Goal: Communication & Community: Share content

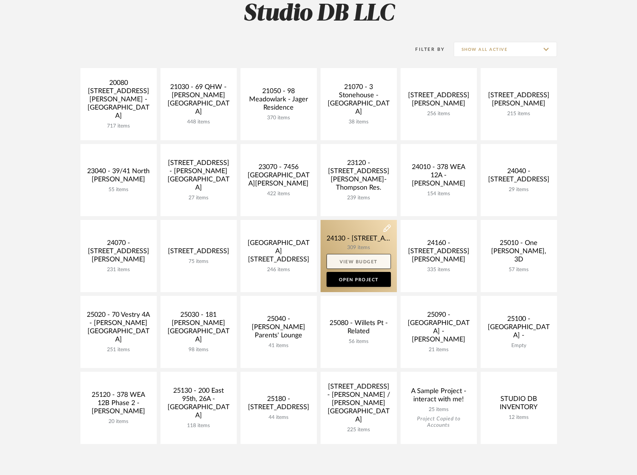
scroll to position [150, 0]
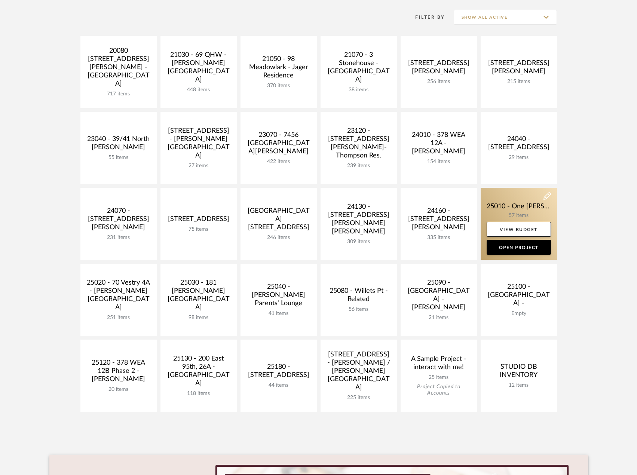
click at [511, 206] on link at bounding box center [518, 224] width 76 height 72
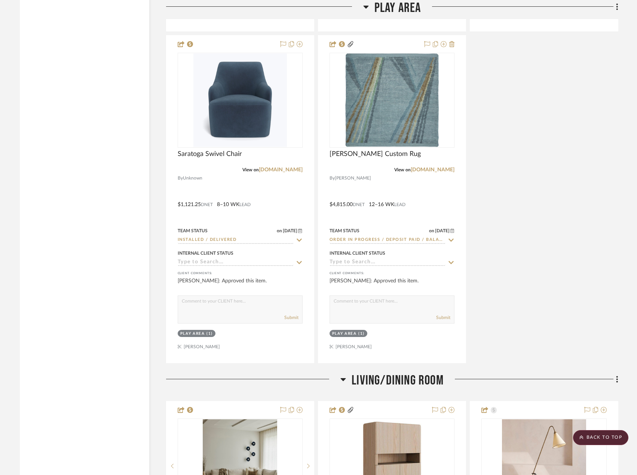
scroll to position [1906, 0]
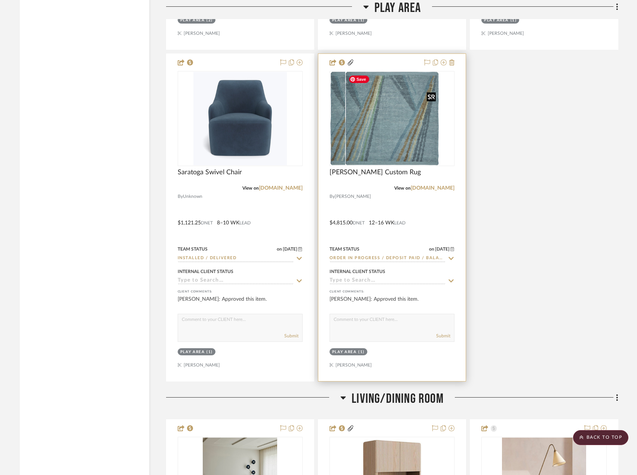
click at [388, 112] on img "0" at bounding box center [377, 118] width 94 height 93
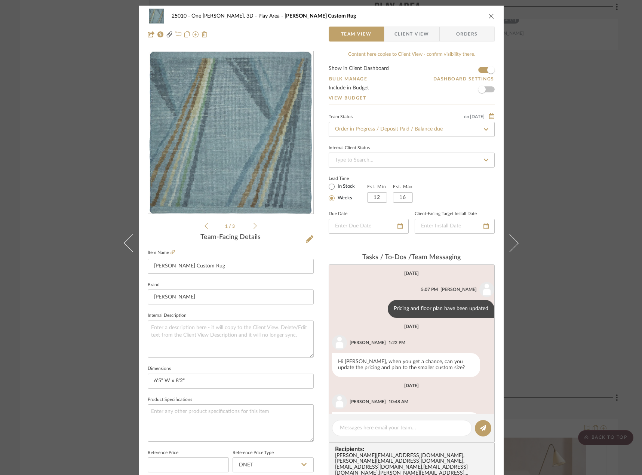
scroll to position [31, 0]
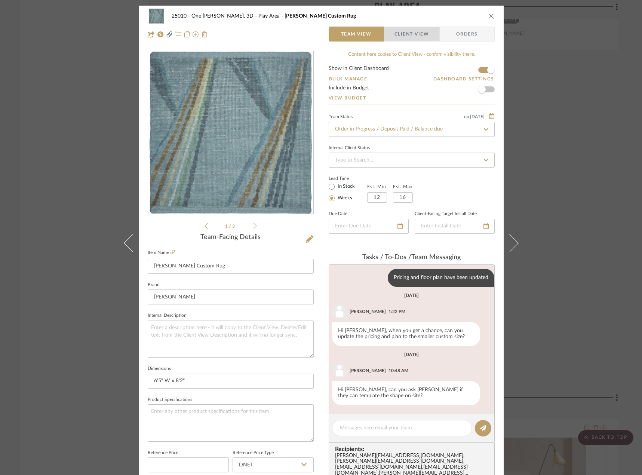
drag, startPoint x: 409, startPoint y: 36, endPoint x: 406, endPoint y: 79, distance: 43.1
click at [409, 36] on span "Client View" at bounding box center [411, 34] width 34 height 15
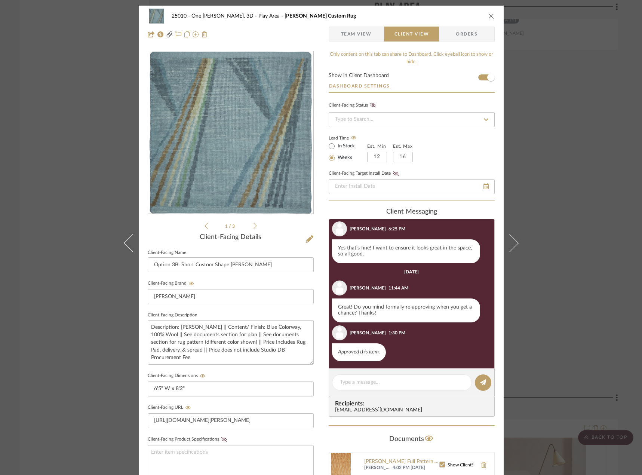
scroll to position [452, 0]
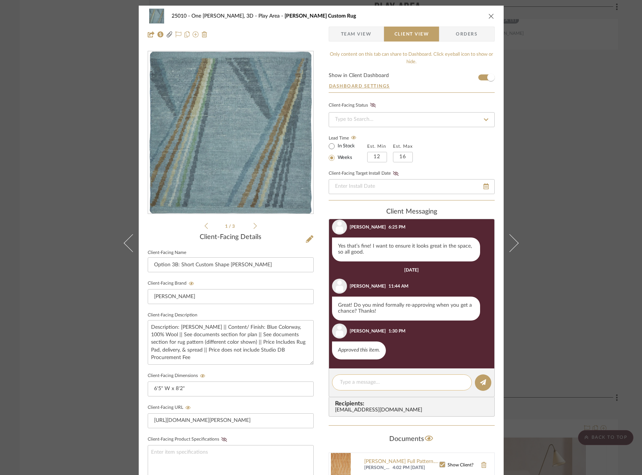
click at [391, 383] on textarea at bounding box center [402, 382] width 124 height 8
type textarea "Hi [PERSON_NAME],"
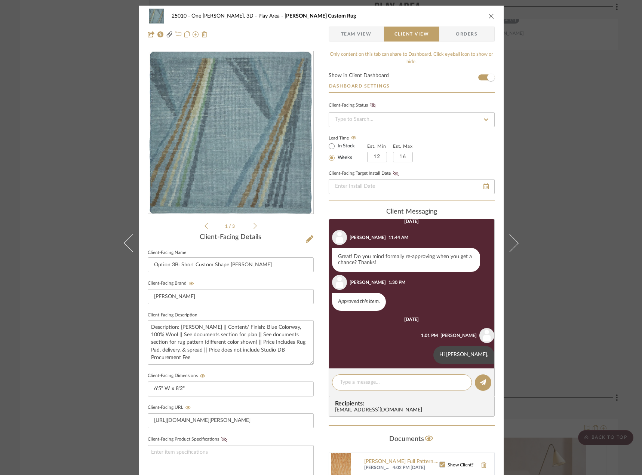
scroll to position [505, 0]
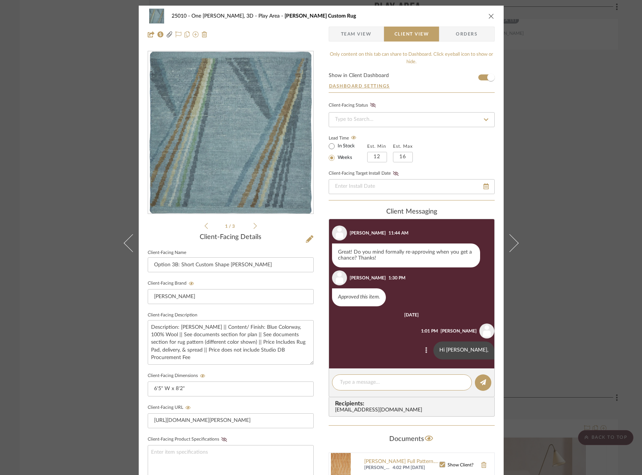
click at [431, 351] on button at bounding box center [426, 350] width 9 height 9
click at [416, 358] on span "Delete" at bounding box center [413, 359] width 31 height 6
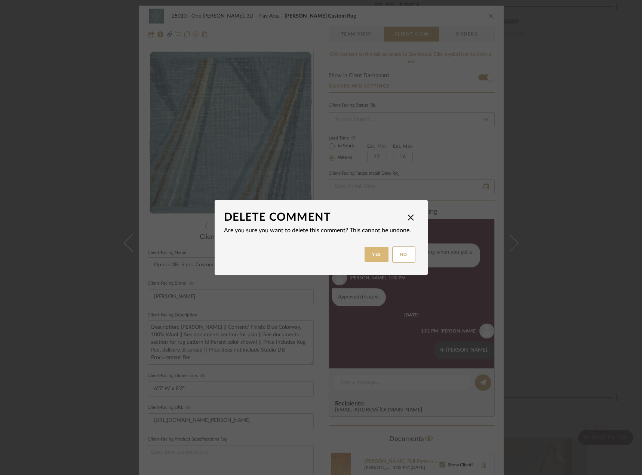
click at [369, 255] on button "Yes" at bounding box center [376, 254] width 24 height 15
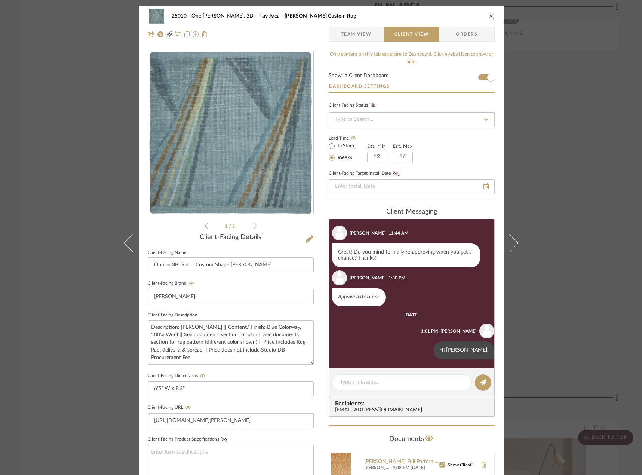
scroll to position [452, 0]
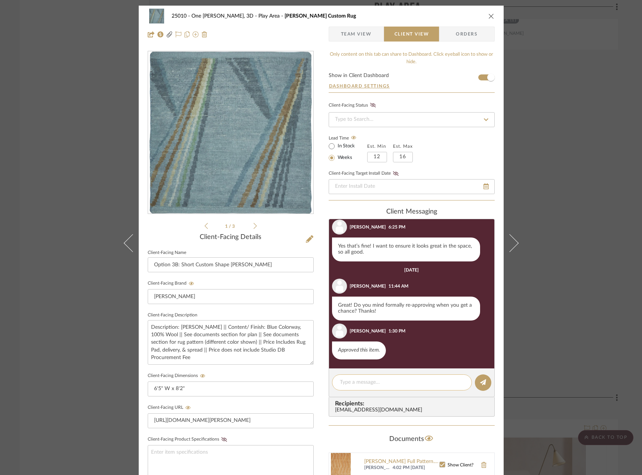
click at [353, 383] on textarea at bounding box center [402, 382] width 124 height 8
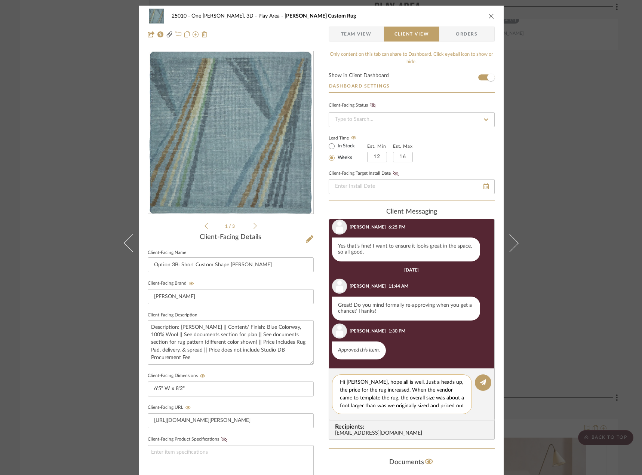
scroll to position [16, 0]
click at [433, 406] on textarea "Hi [PERSON_NAME], hope all is well. Just a heads up, the price for the rug incr…" at bounding box center [405, 393] width 130 height 31
click at [375, 405] on textarea "Hi [PERSON_NAME], hope all is well. Just a heads up, the price for the rug incr…" at bounding box center [405, 393] width 130 height 31
drag, startPoint x: 429, startPoint y: 404, endPoint x: 374, endPoint y: 404, distance: 55.3
click at [374, 404] on textarea "Hi [PERSON_NAME], hope all is well. Just a heads up, the price for the rug incr…" at bounding box center [405, 393] width 130 height 31
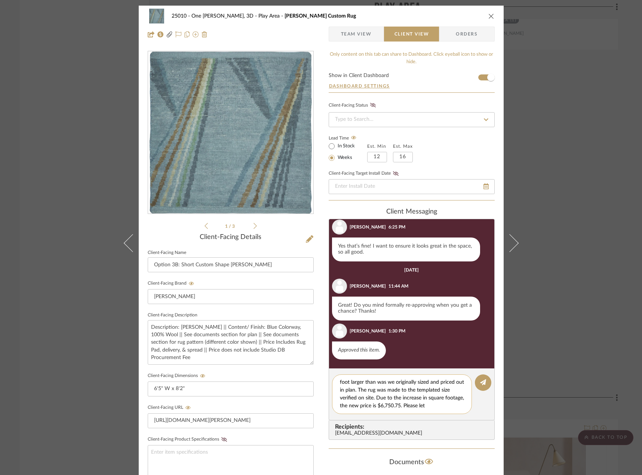
scroll to position [0, 0]
click at [396, 380] on textarea "Hi [PERSON_NAME], hope all is well. Just a heads up, the price for the rug incr…" at bounding box center [405, 393] width 130 height 31
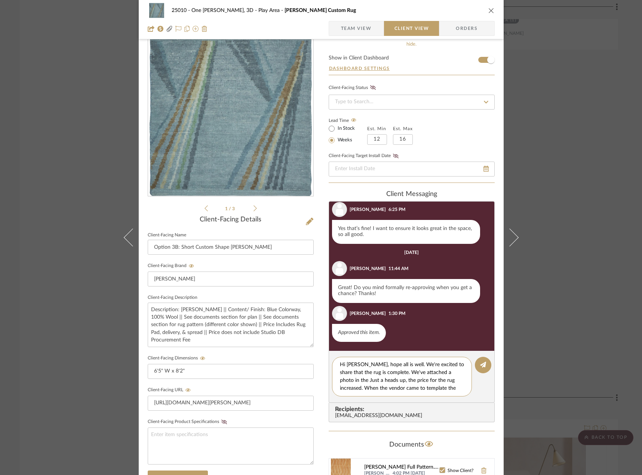
scroll to position [15, 0]
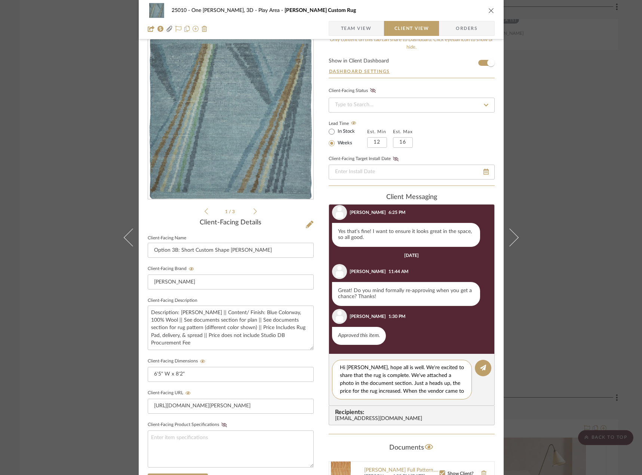
type textarea "Hi [PERSON_NAME], hope all is well. We're excited to share that the rug is comp…"
click at [85, 330] on div "25010 - One [PERSON_NAME], 3D Play Area [PERSON_NAME] Custom Rug Team View Clie…" at bounding box center [321, 237] width 642 height 475
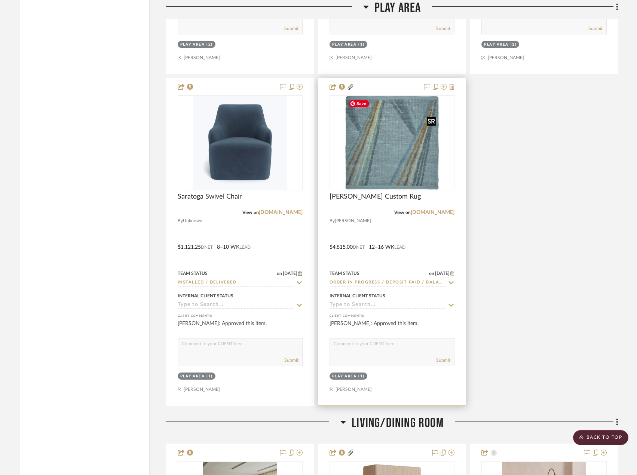
scroll to position [1869, 0]
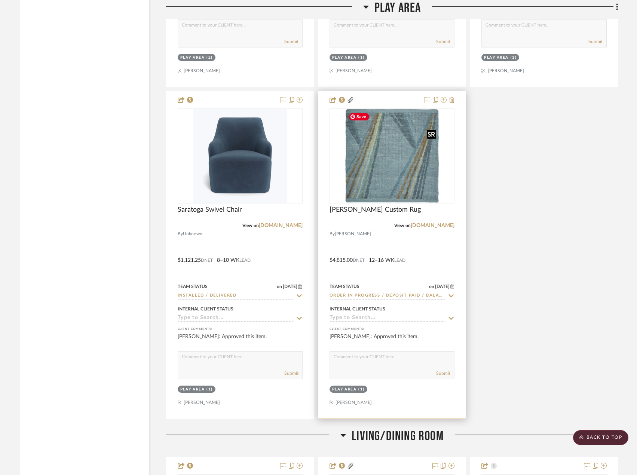
click at [415, 185] on img "0" at bounding box center [392, 155] width 94 height 93
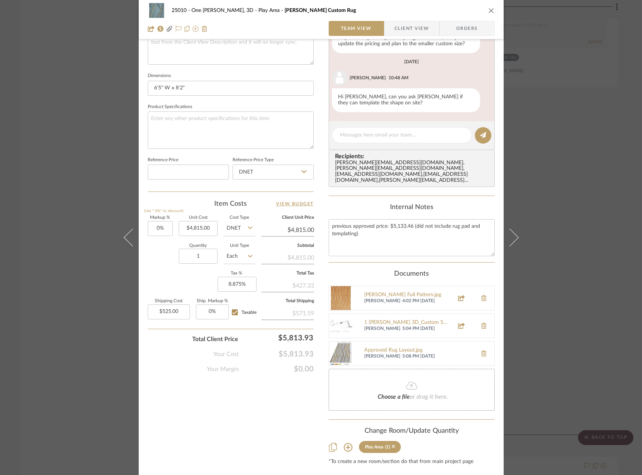
scroll to position [306, 0]
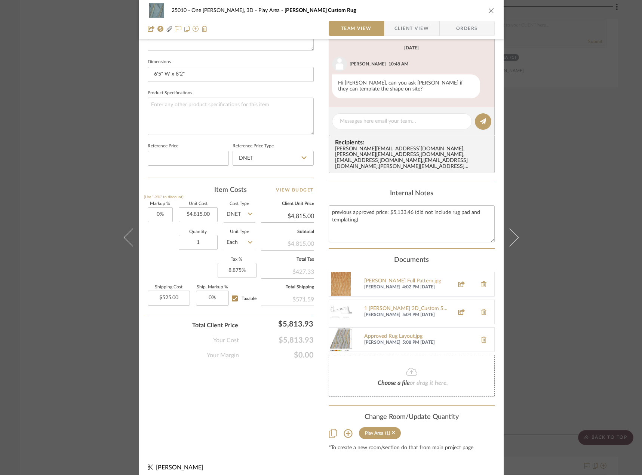
click at [407, 370] on fa-icon at bounding box center [411, 372] width 68 height 10
click at [402, 25] on span "Client View" at bounding box center [411, 28] width 34 height 15
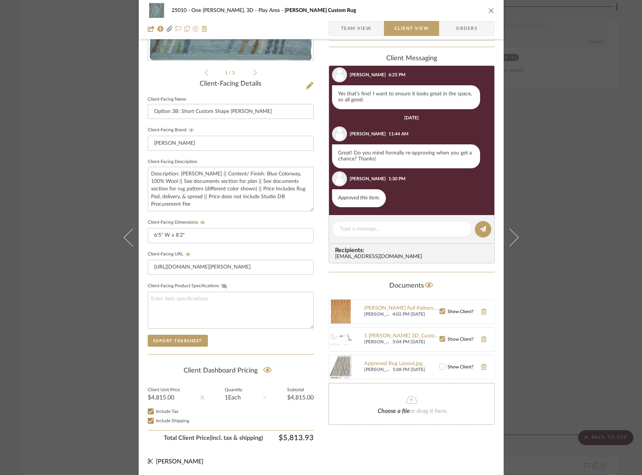
scroll to position [452, 0]
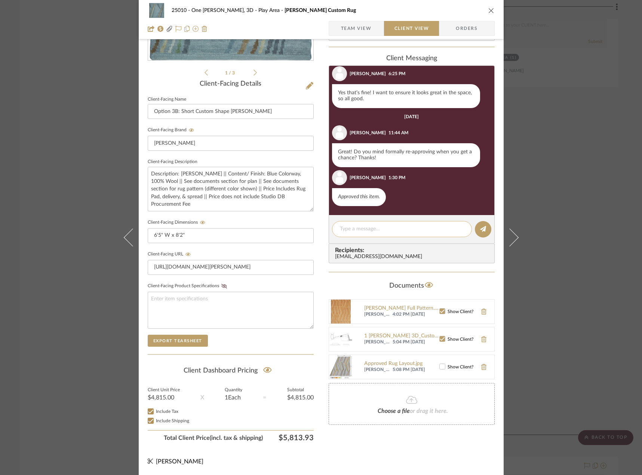
click at [352, 230] on textarea at bounding box center [402, 229] width 124 height 8
paste textarea "Hi [PERSON_NAME], hope all is well. We're excited to share that the rug is comp…"
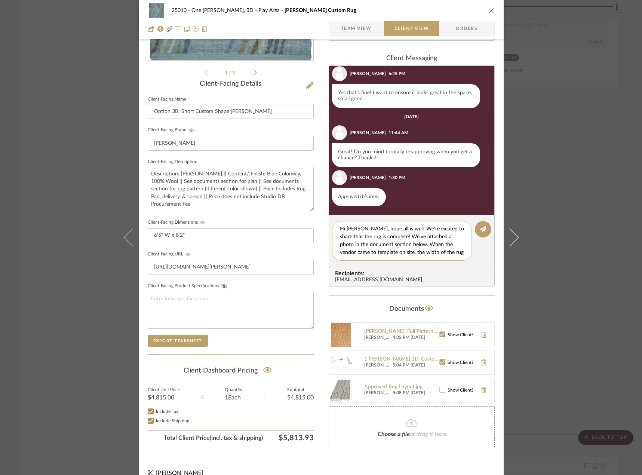
scroll to position [47, 0]
type textarea "Hi [PERSON_NAME], hope all is well. We're excited to share that the rug is comp…"
click at [477, 225] on button at bounding box center [483, 229] width 16 height 16
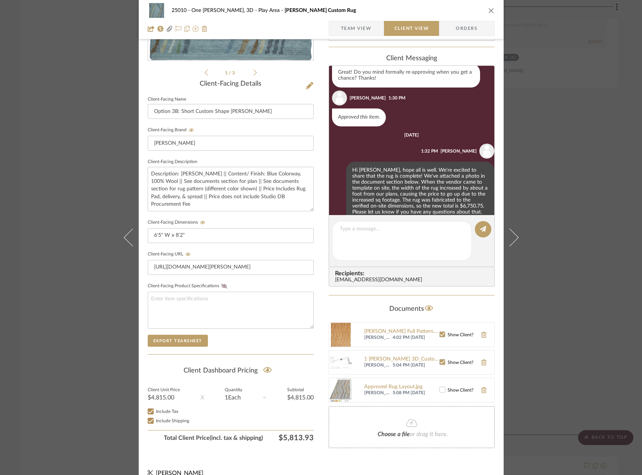
scroll to position [552, 0]
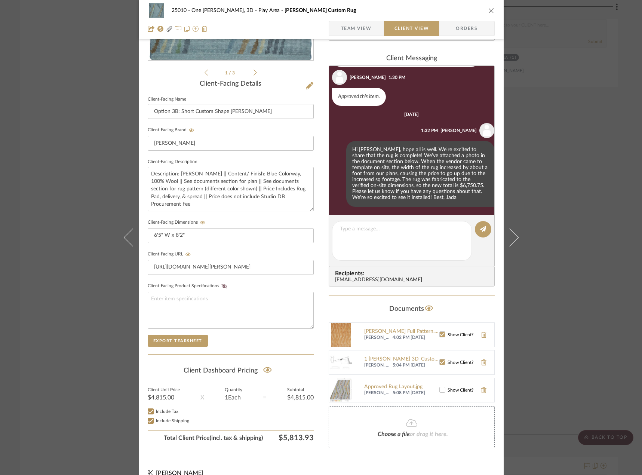
click at [440, 388] on icon at bounding box center [442, 389] width 5 height 5
click at [48, 26] on div "25010 - One [PERSON_NAME], 3D Play Area [PERSON_NAME] Custom Rug Team View Clie…" at bounding box center [321, 237] width 642 height 475
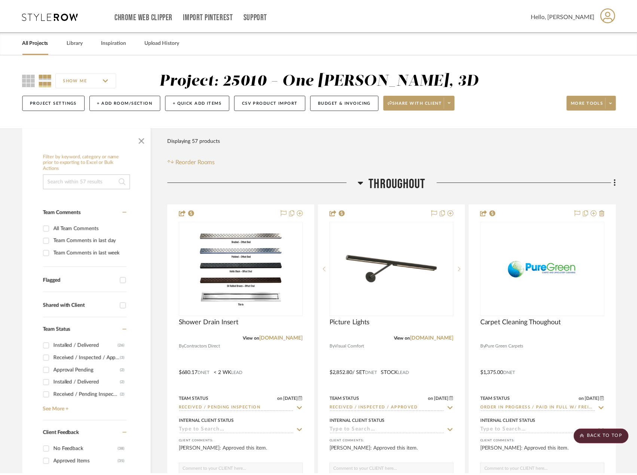
scroll to position [1869, 0]
